Goal: Book appointment/travel/reservation

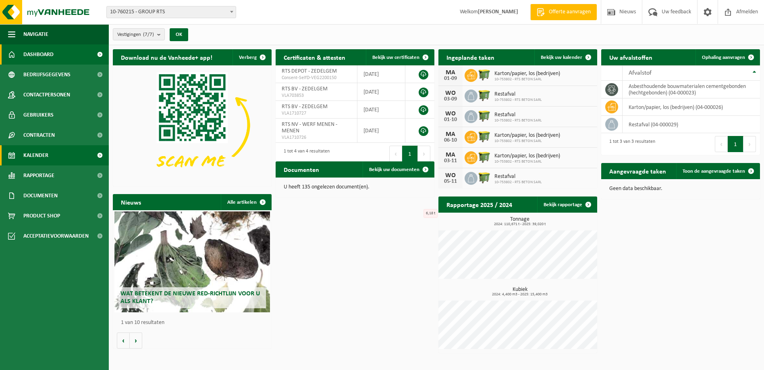
click at [41, 153] on span "Kalender" at bounding box center [35, 155] width 25 height 20
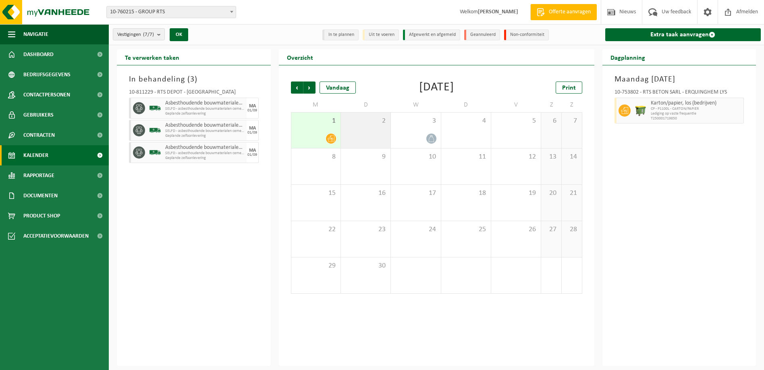
click at [382, 137] on div "2" at bounding box center [366, 129] width 50 height 35
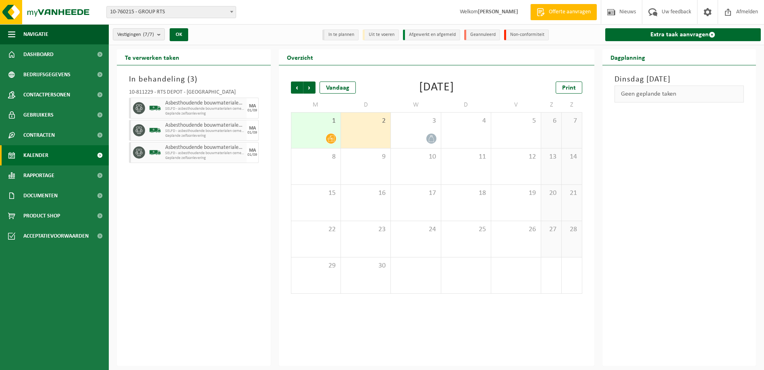
click at [364, 136] on div "2" at bounding box center [366, 129] width 50 height 35
click at [135, 110] on span at bounding box center [139, 108] width 12 height 12
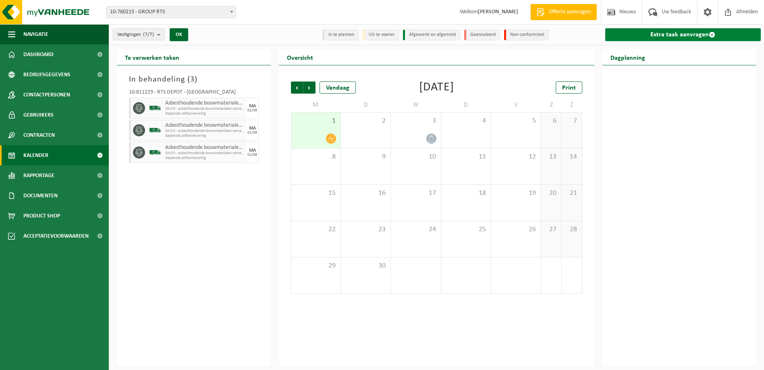
click at [701, 35] on link "Extra taak aanvragen" at bounding box center [683, 34] width 156 height 13
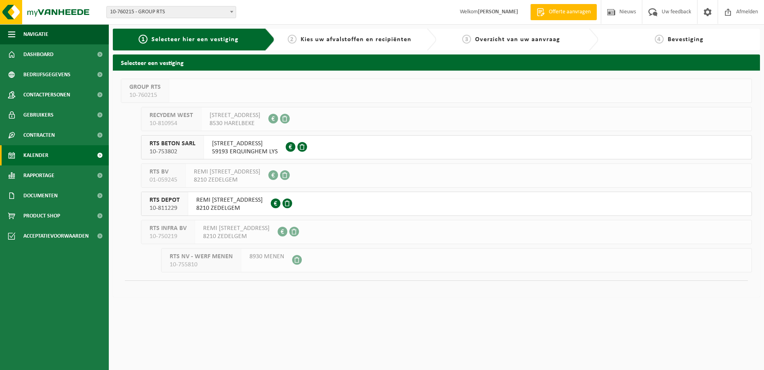
click at [35, 150] on span "Kalender" at bounding box center [35, 155] width 25 height 20
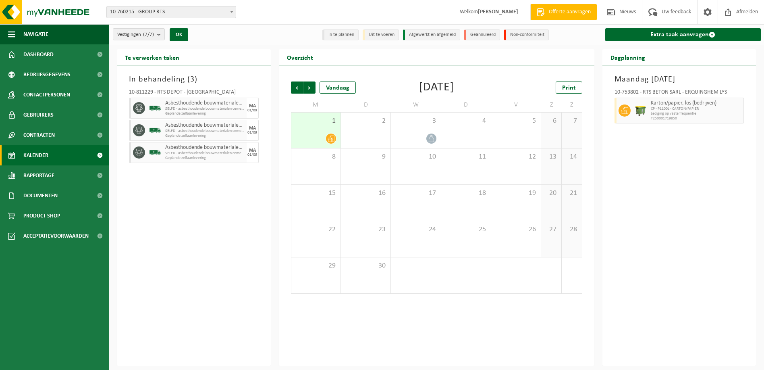
click at [204, 105] on span "Asbesthoudende bouwmaterialen cementgebonden (hechtgebonden)" at bounding box center [204, 103] width 79 height 6
click at [333, 137] on icon at bounding box center [331, 138] width 7 height 7
click at [218, 108] on span "SELFD - asbesthoudende bouwmaterialen cementgebonden (HGB)" at bounding box center [204, 108] width 79 height 5
